Goal: Use online tool/utility

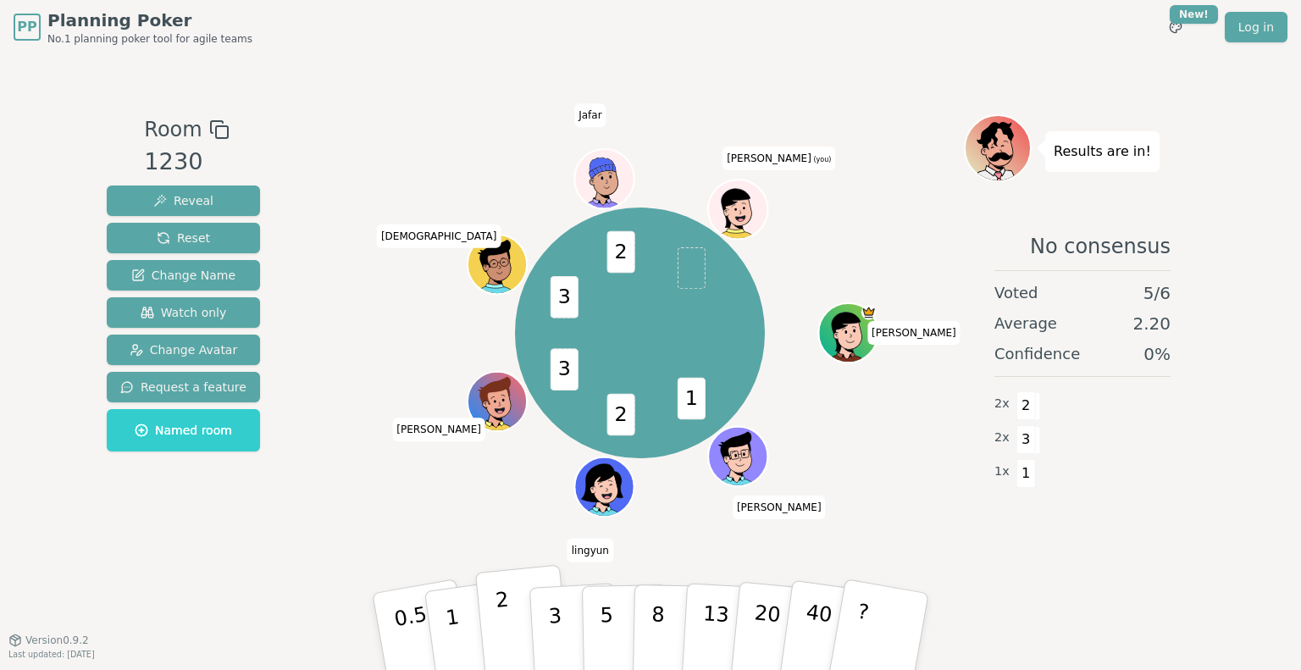
click at [507, 621] on p "2" at bounding box center [506, 634] width 22 height 92
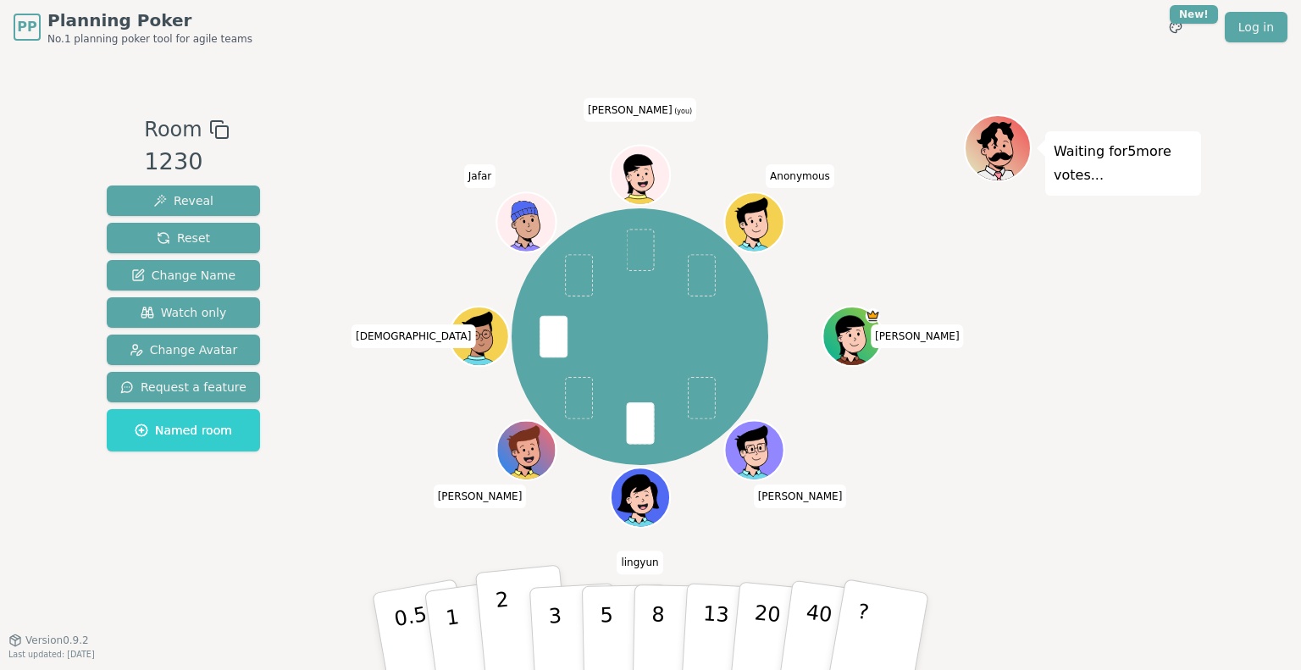
click at [512, 623] on button "2" at bounding box center [523, 632] width 97 height 135
click at [458, 626] on button "1" at bounding box center [472, 631] width 101 height 137
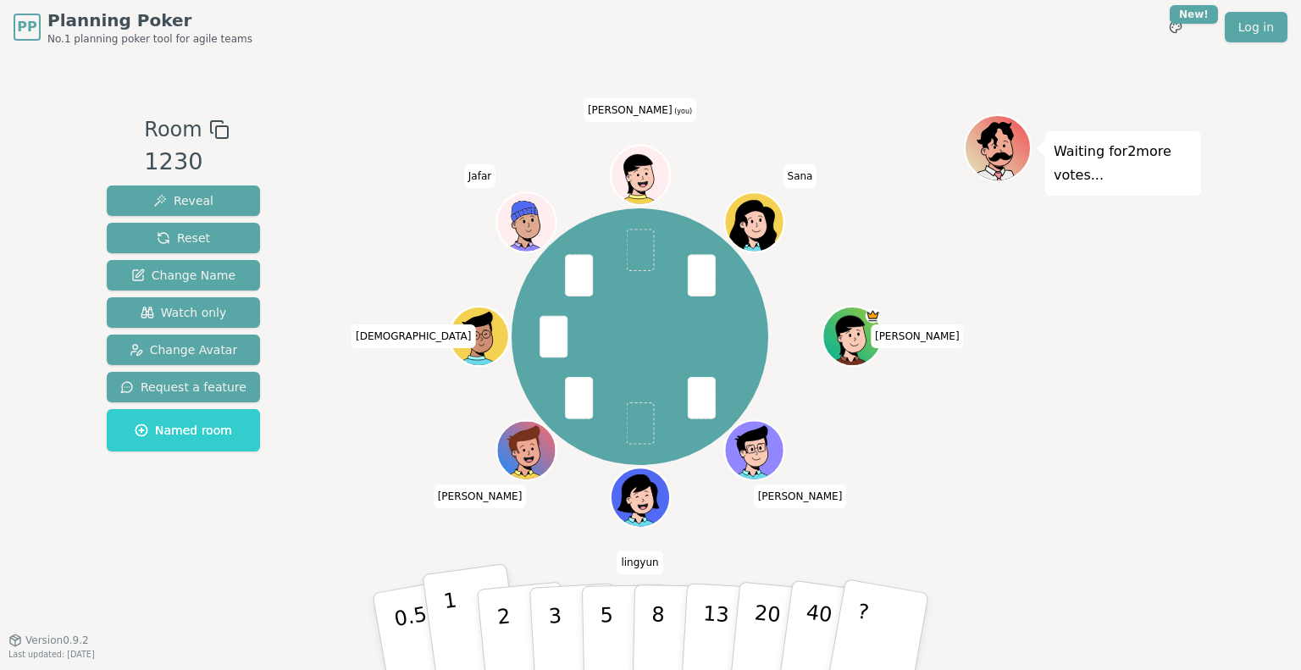
click at [468, 637] on button "1" at bounding box center [472, 631] width 101 height 137
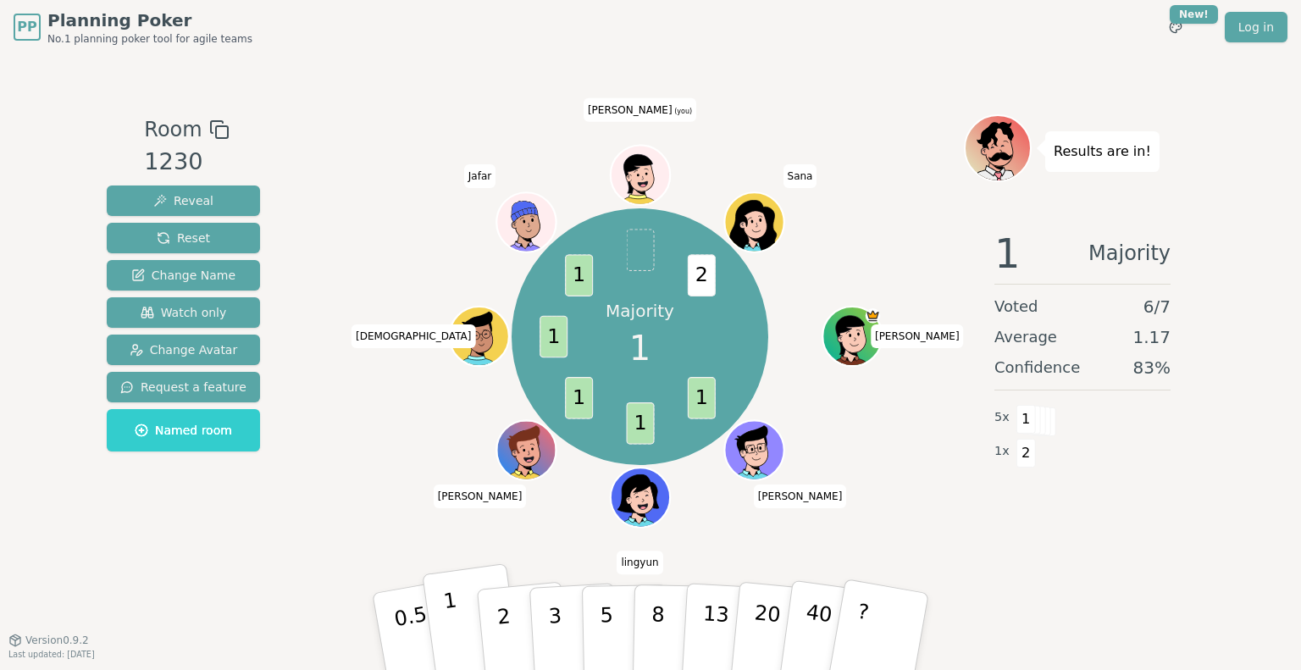
click at [463, 629] on button "1" at bounding box center [472, 631] width 101 height 137
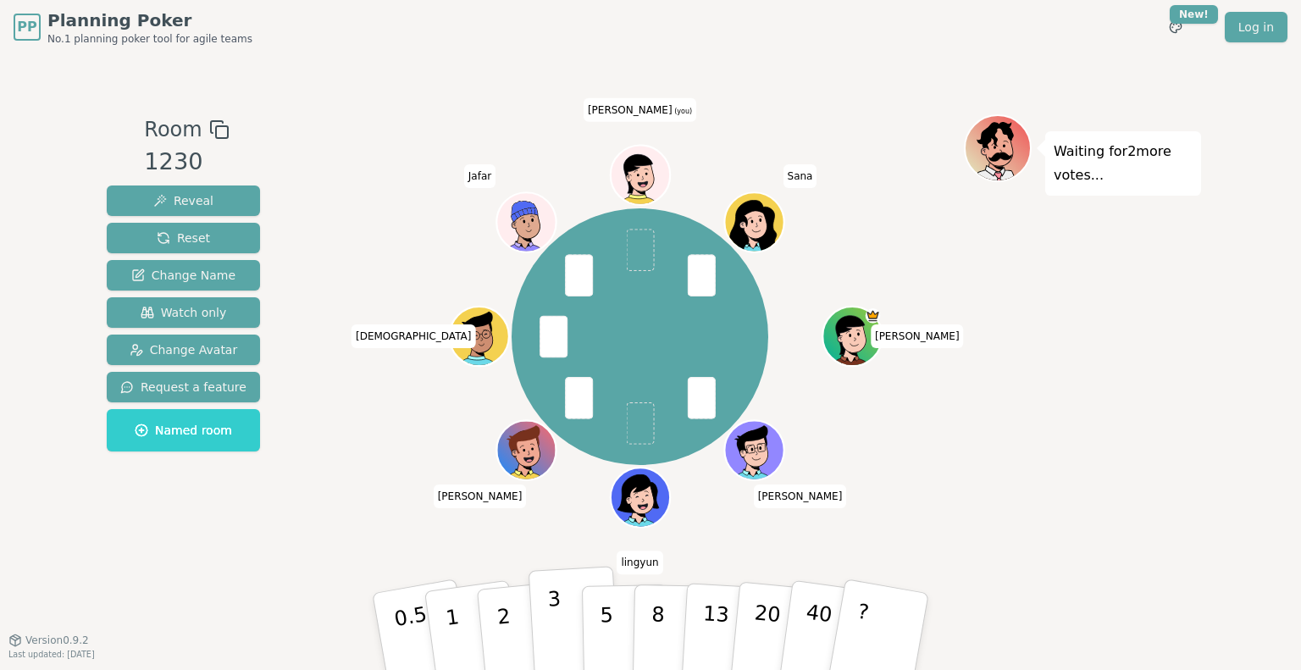
click at [549, 620] on p "3" at bounding box center [556, 633] width 19 height 92
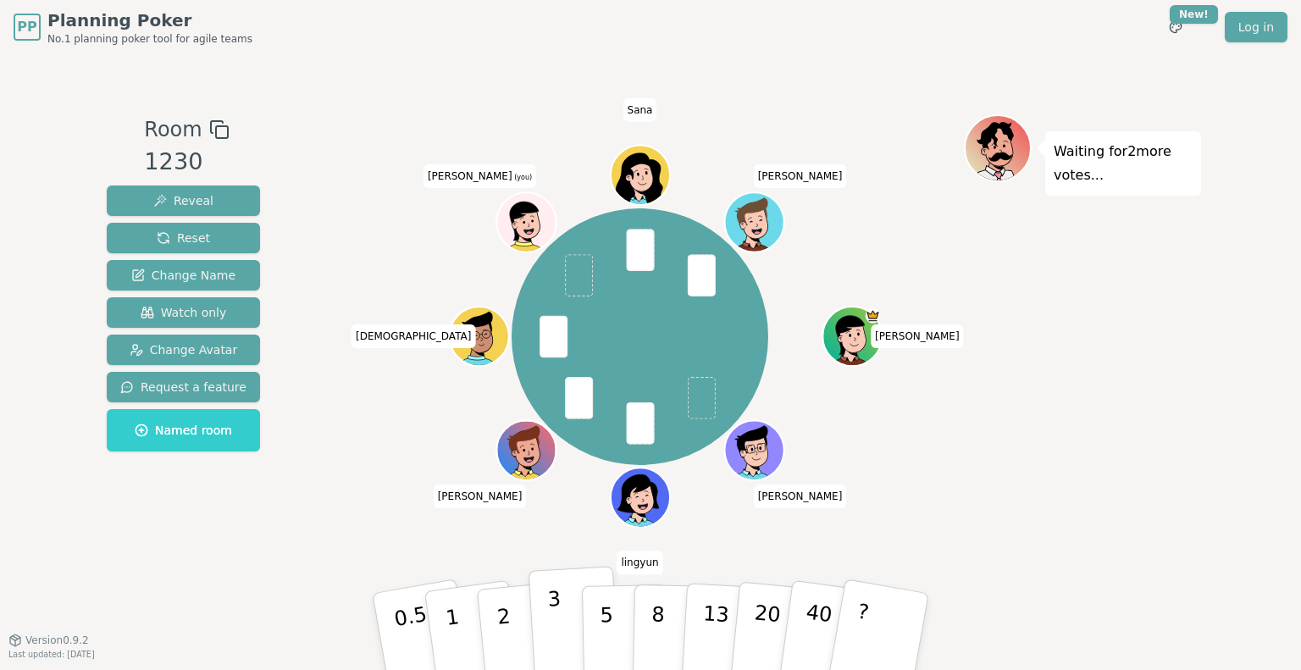
click at [551, 623] on p "3" at bounding box center [556, 633] width 19 height 92
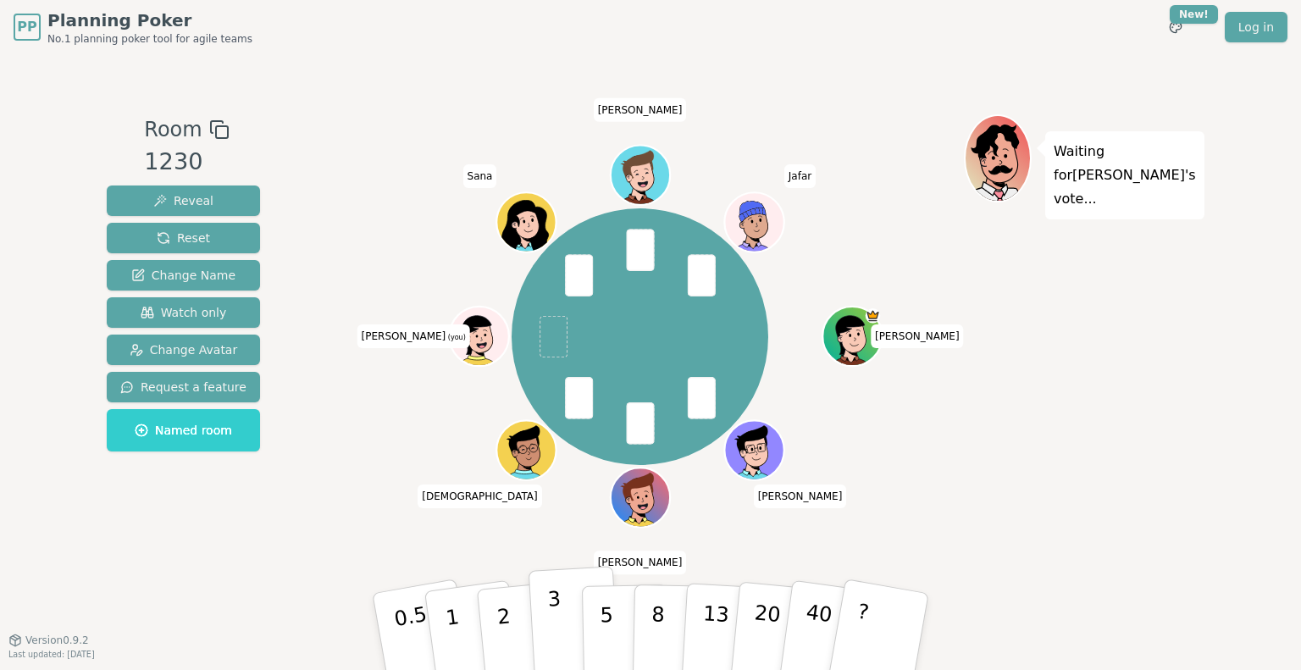
click at [552, 607] on p "3" at bounding box center [556, 633] width 19 height 92
click at [513, 621] on button "2" at bounding box center [523, 632] width 97 height 135
